Goal: Check status: Check status

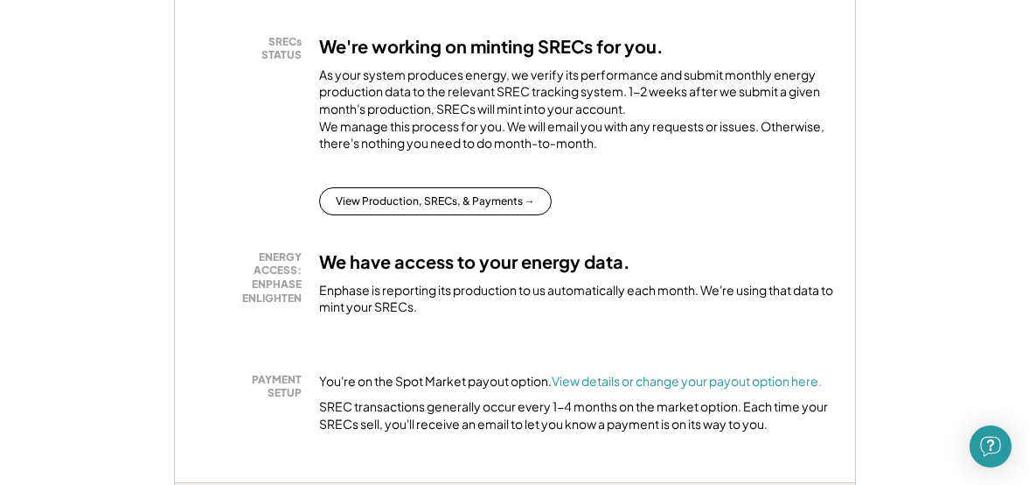
scroll to position [525, 0]
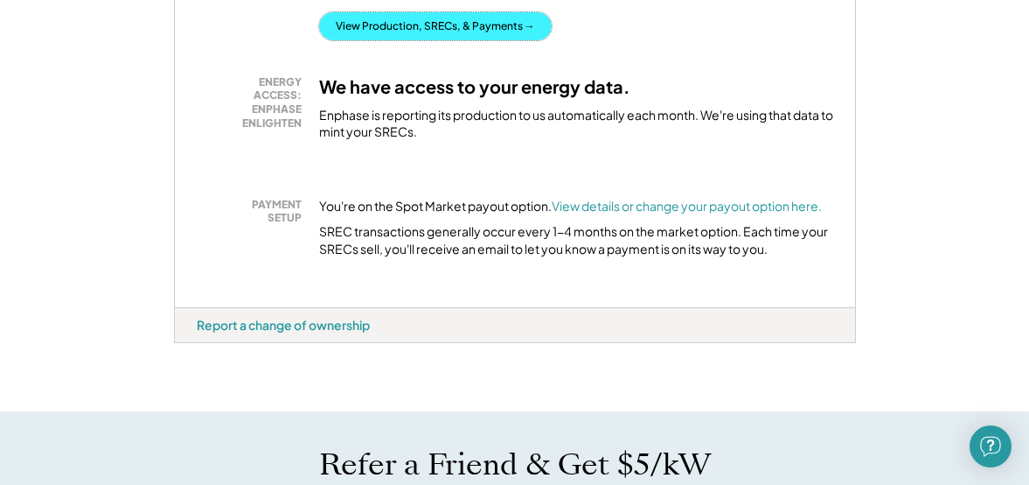
click at [452, 40] on button "View Production, SRECs, & Payments →" at bounding box center [435, 26] width 233 height 28
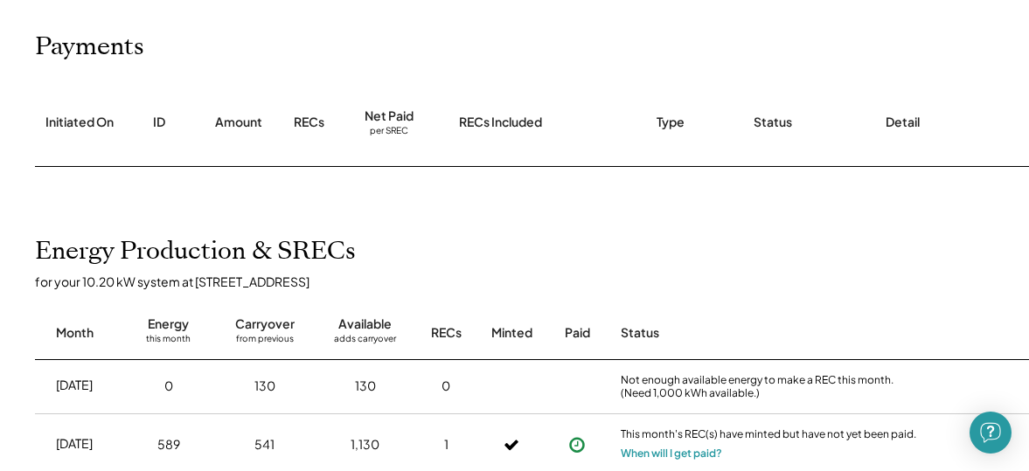
scroll to position [262, 0]
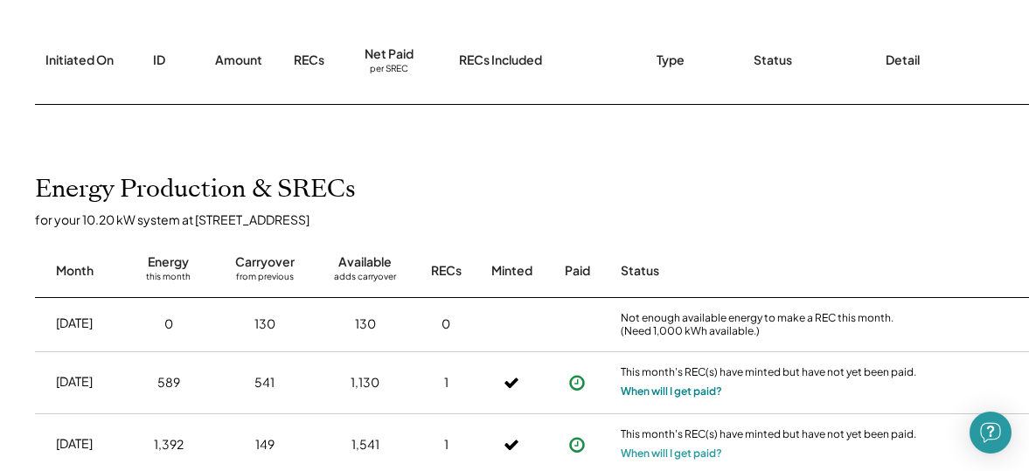
click at [648, 387] on button "When will I get paid?" at bounding box center [671, 391] width 101 height 17
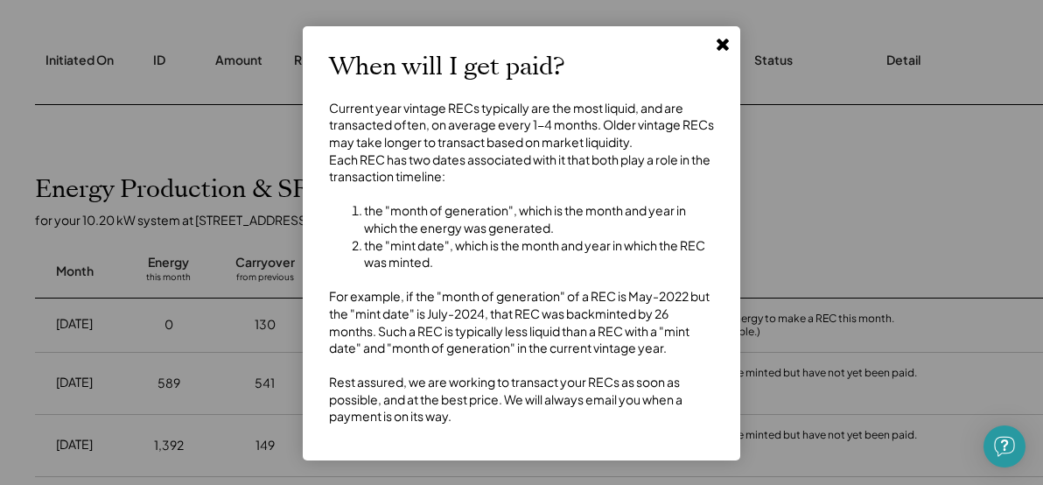
click at [722, 50] on icon at bounding box center [722, 43] width 17 height 17
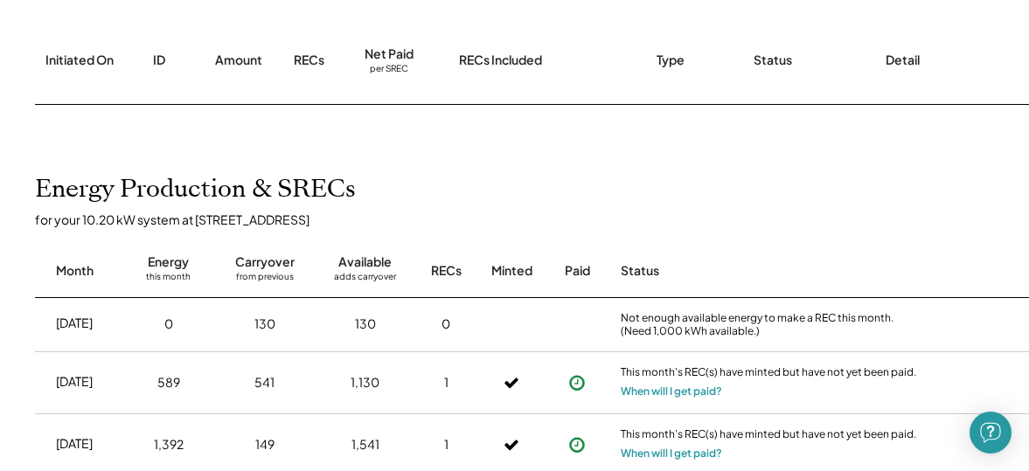
click at [916, 52] on div "Detail" at bounding box center [903, 60] width 34 height 17
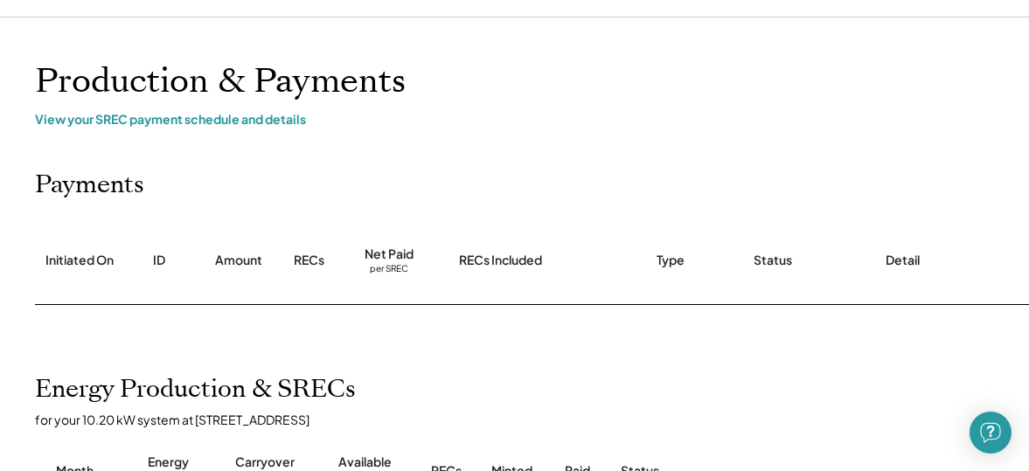
scroll to position [0, 0]
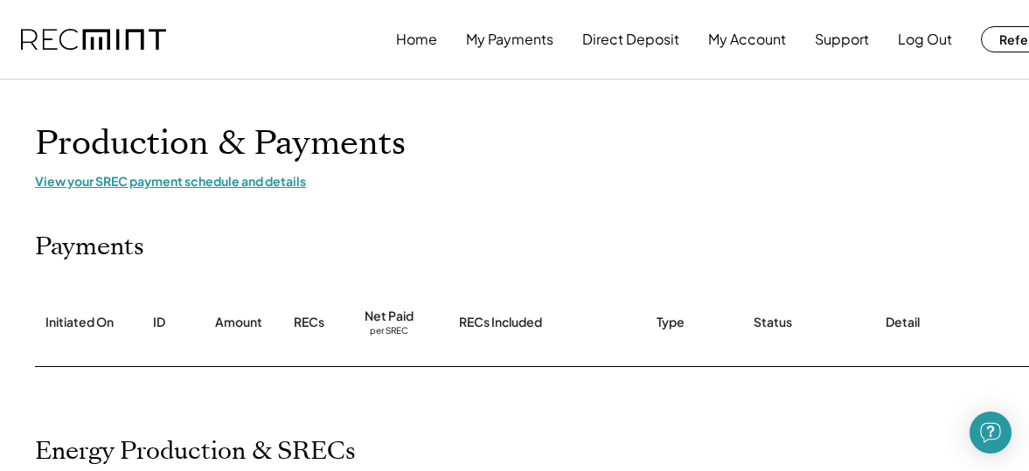
click at [265, 184] on div "View your SREC payment schedule and details" at bounding box center [560, 181] width 1050 height 16
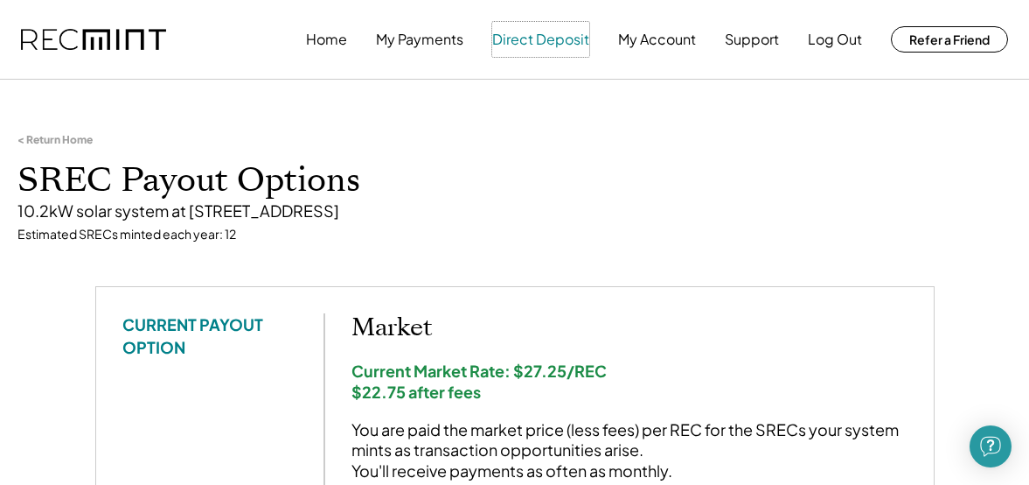
click at [555, 33] on button "Direct Deposit" at bounding box center [540, 39] width 97 height 35
